Goal: Task Accomplishment & Management: Manage account settings

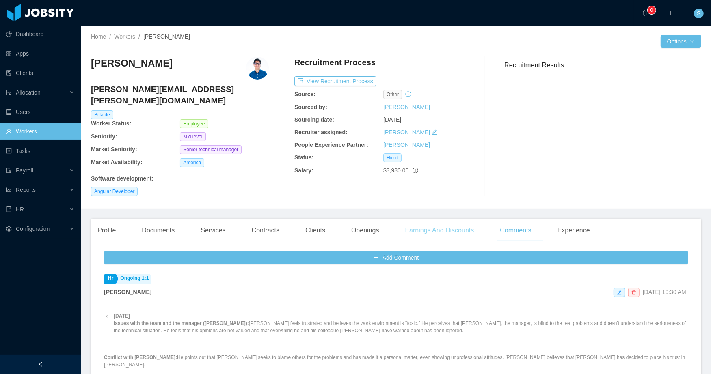
click at [431, 219] on div "Earnings And Discounts" at bounding box center [440, 230] width 82 height 23
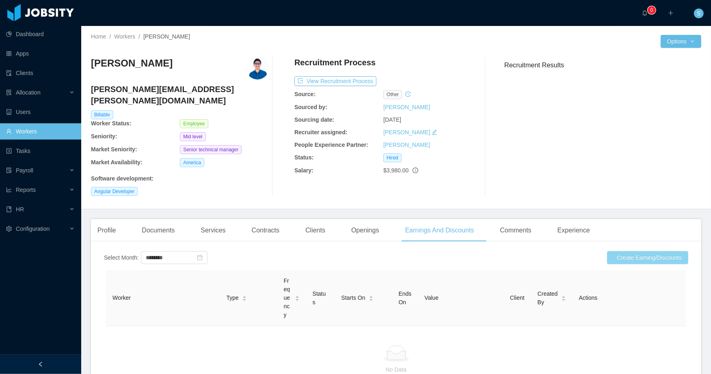
click at [630, 251] on button "Create Earning/Discounts" at bounding box center [647, 257] width 81 height 13
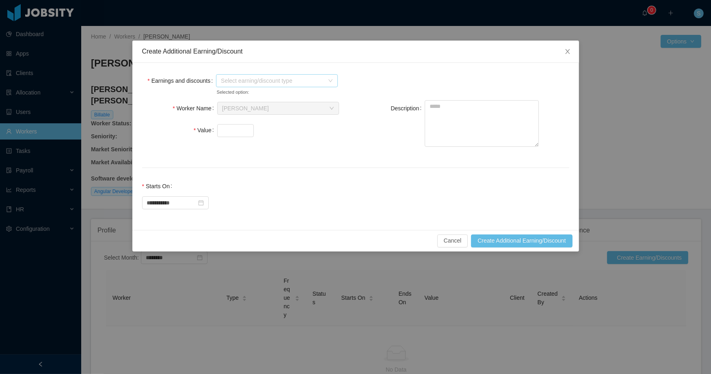
click at [283, 78] on span "Select earning/discount type" at bounding box center [272, 81] width 103 height 8
click at [223, 181] on icon "icon: caret-down" at bounding box center [223, 181] width 4 height 4
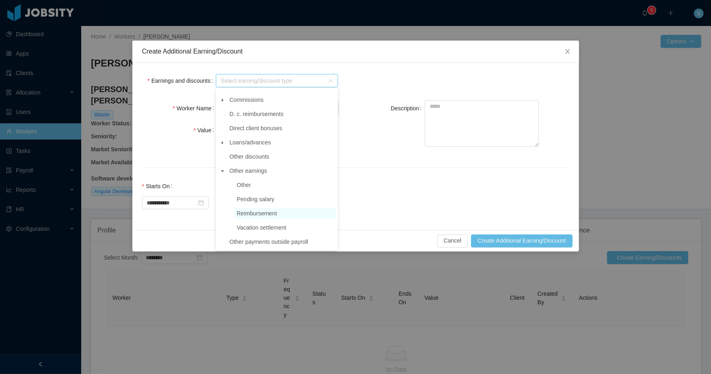
scroll to position [11, 0]
click at [260, 211] on span "Reimbursement" at bounding box center [257, 212] width 40 height 6
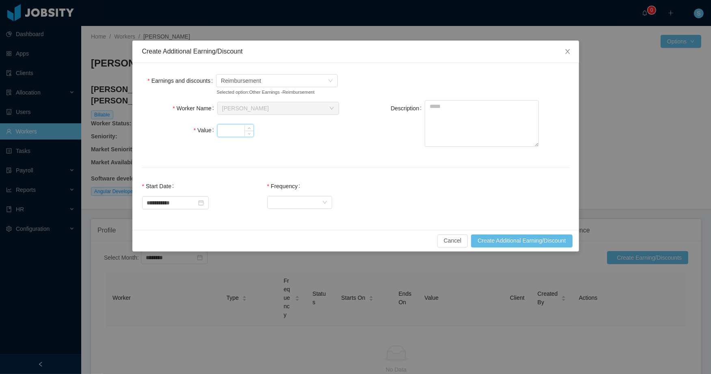
click at [227, 134] on input "Value" at bounding box center [236, 131] width 36 height 12
type input "***"
click at [458, 134] on textarea "Description" at bounding box center [482, 123] width 114 height 47
click at [312, 208] on div "Select Frequency" at bounding box center [297, 202] width 50 height 12
click at [311, 222] on li "One Time" at bounding box center [305, 224] width 65 height 13
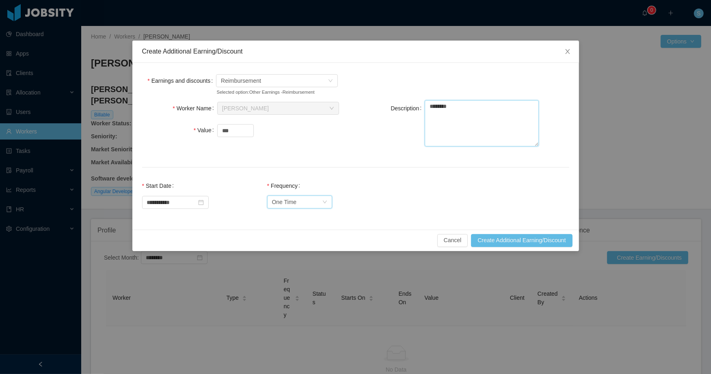
click at [474, 128] on textarea "********" at bounding box center [482, 123] width 114 height 46
type textarea "**********"
click at [510, 247] on button "Create Additional Earning/Discount" at bounding box center [521, 240] width 101 height 13
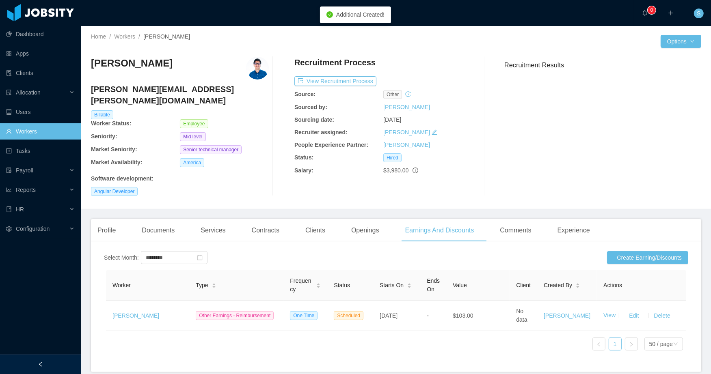
click at [251, 72] on img at bounding box center [257, 68] width 23 height 23
click at [113, 219] on div "Profile" at bounding box center [106, 230] width 31 height 23
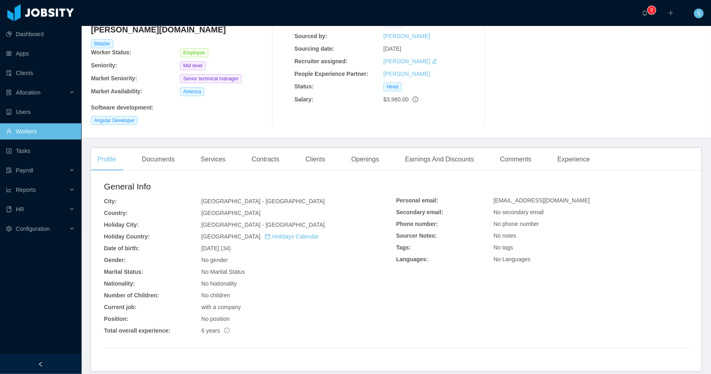
scroll to position [71, 0]
click at [148, 148] on div "Documents" at bounding box center [158, 159] width 46 height 23
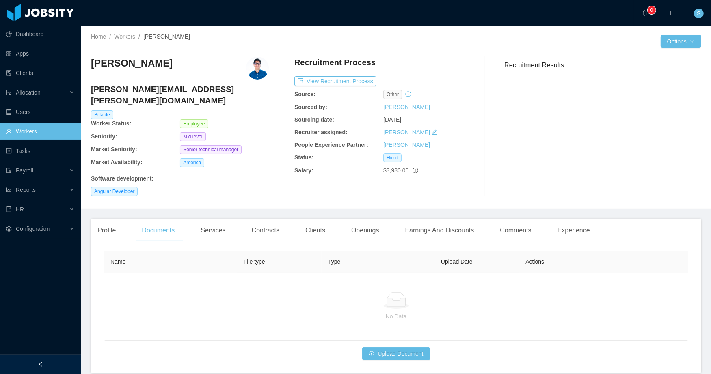
click at [130, 219] on div "Profile Documents Services Contracts Clients Openings Earnings And Discounts Co…" at bounding box center [344, 230] width 506 height 23
click at [115, 219] on div "Profile" at bounding box center [106, 230] width 31 height 23
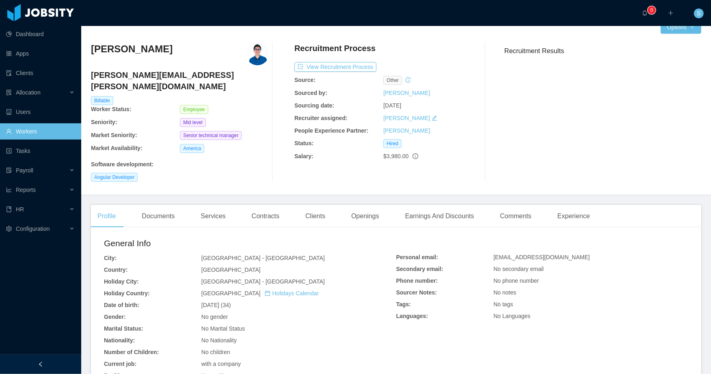
scroll to position [16, 0]
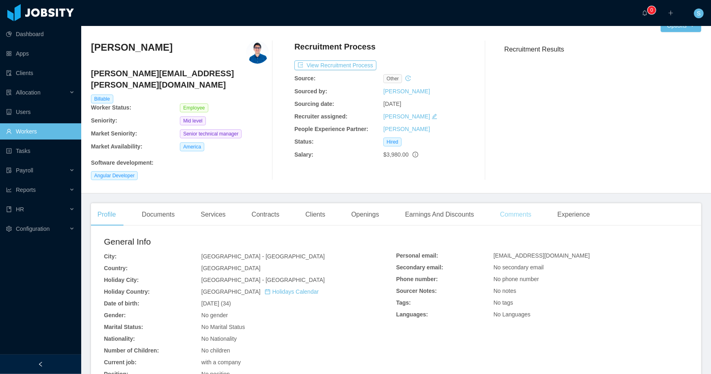
click at [537, 203] on div "Comments" at bounding box center [515, 214] width 44 height 23
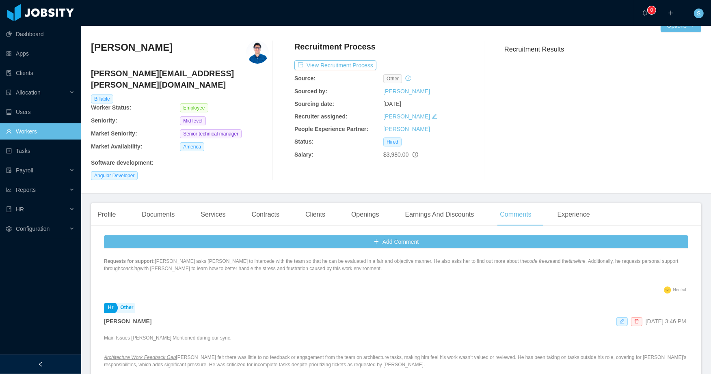
scroll to position [281, 0]
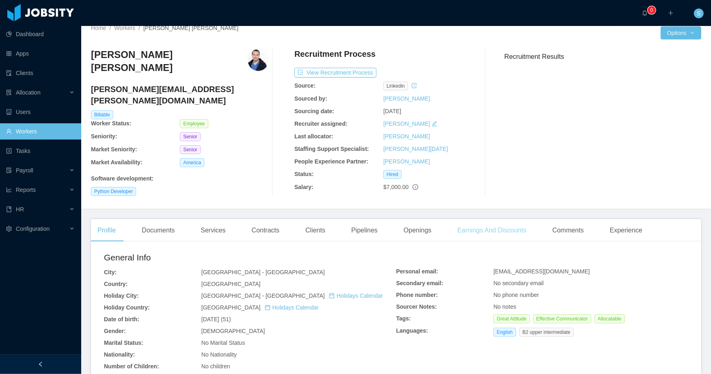
scroll to position [113, 0]
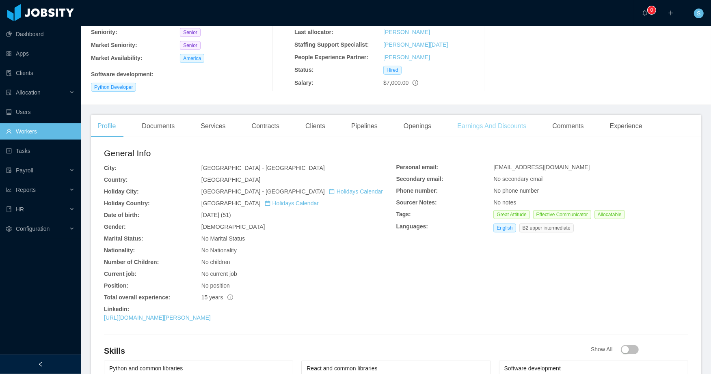
click at [499, 120] on div "Earnings And Discounts" at bounding box center [492, 126] width 82 height 23
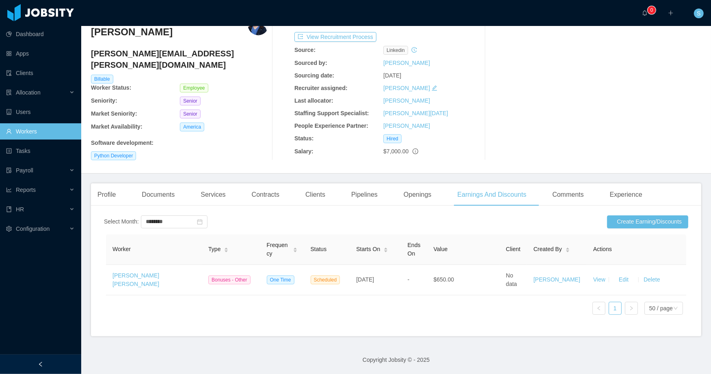
scroll to position [46, 0]
